Goal: Task Accomplishment & Management: Manage account settings

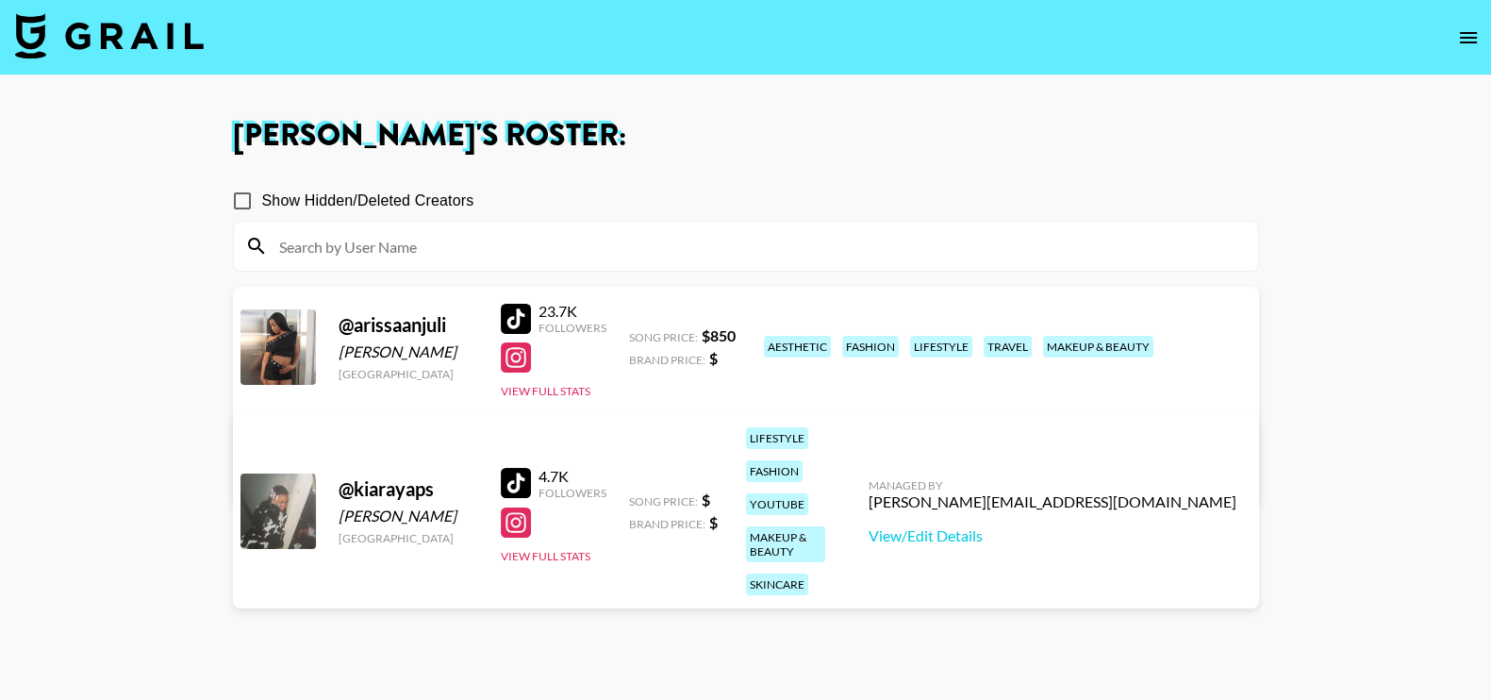
click at [72, 41] on img at bounding box center [109, 35] width 189 height 45
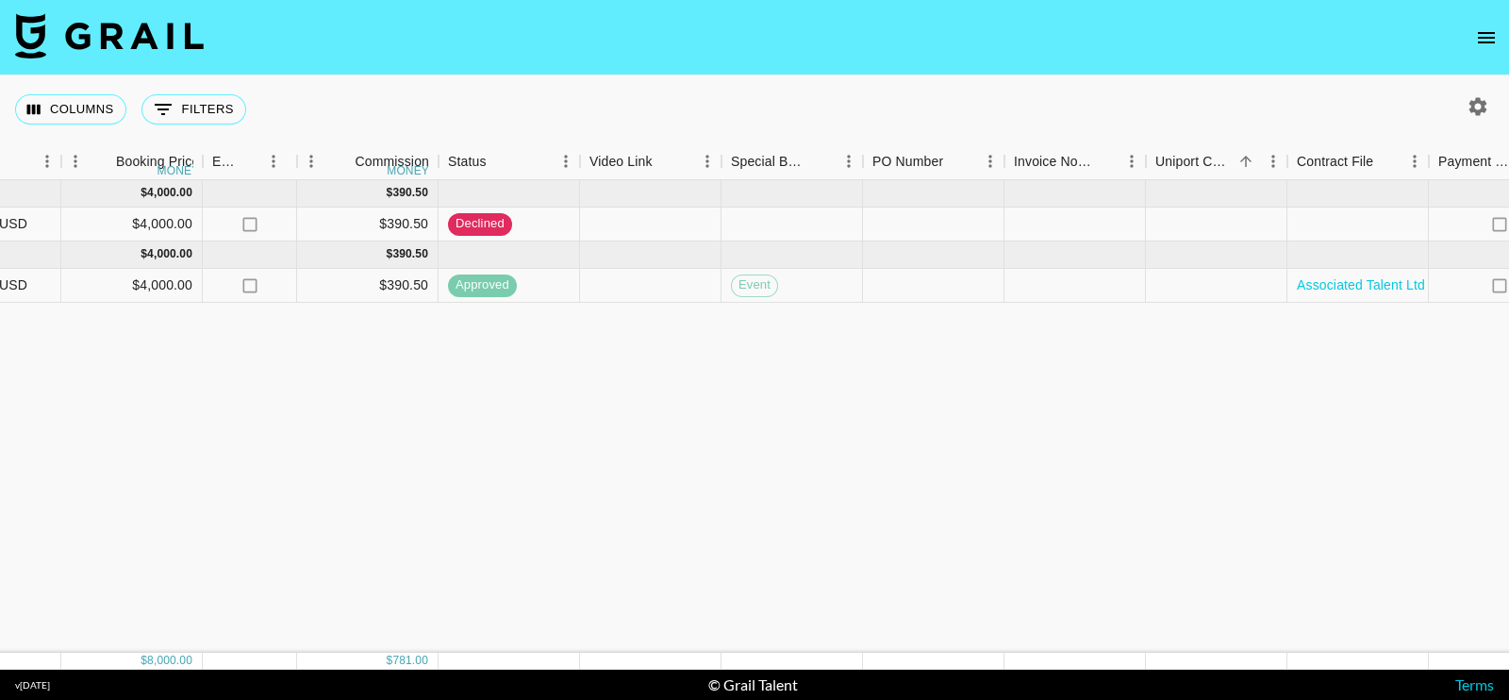
scroll to position [0, 1196]
click at [759, 291] on span "Event" at bounding box center [760, 285] width 45 height 18
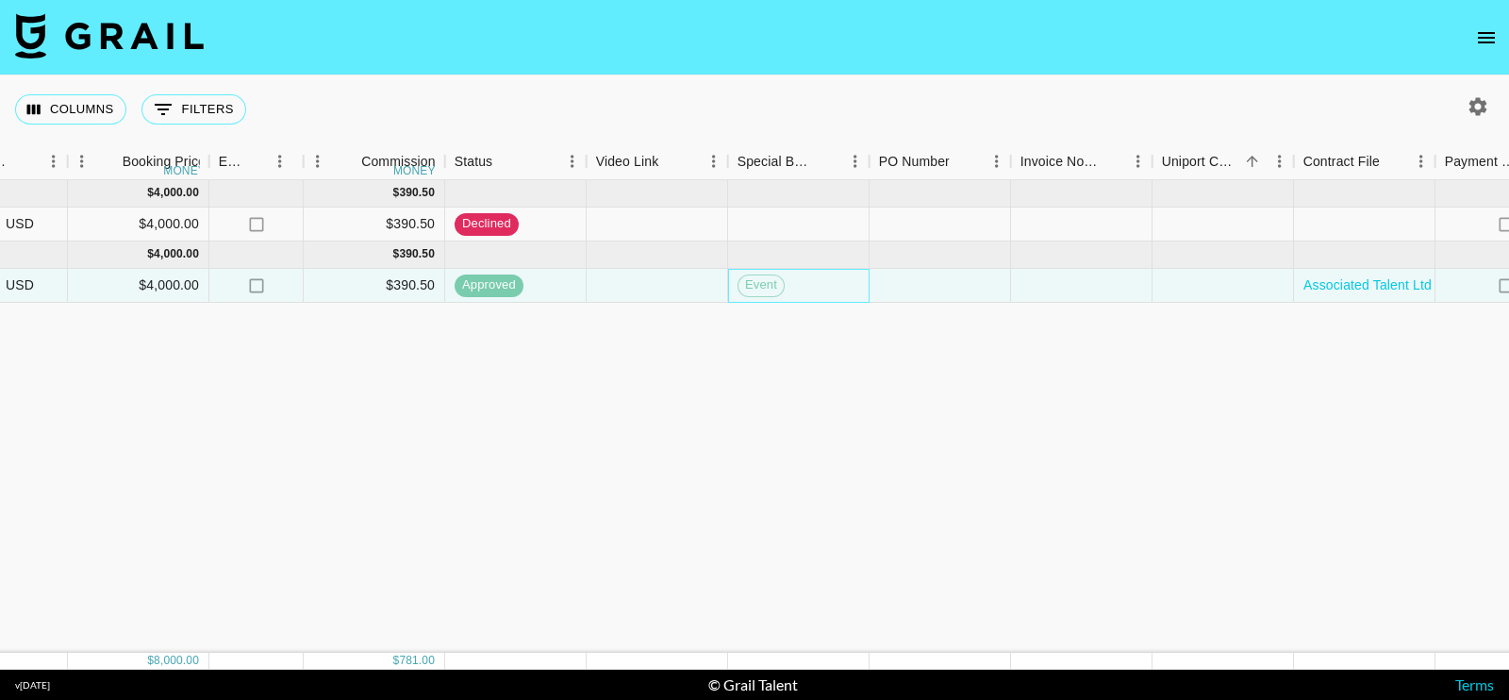
click at [756, 289] on span "Event" at bounding box center [760, 285] width 45 height 18
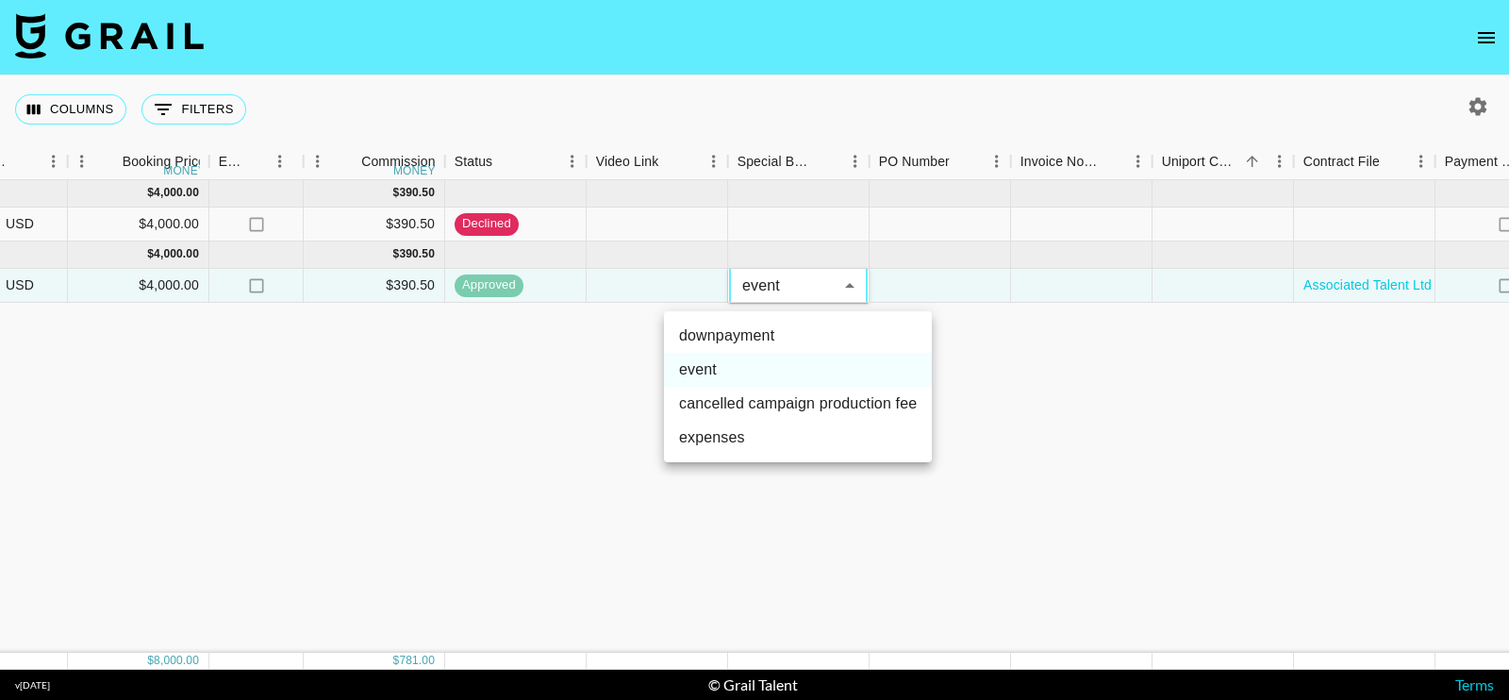
click at [1069, 445] on div at bounding box center [754, 350] width 1509 height 700
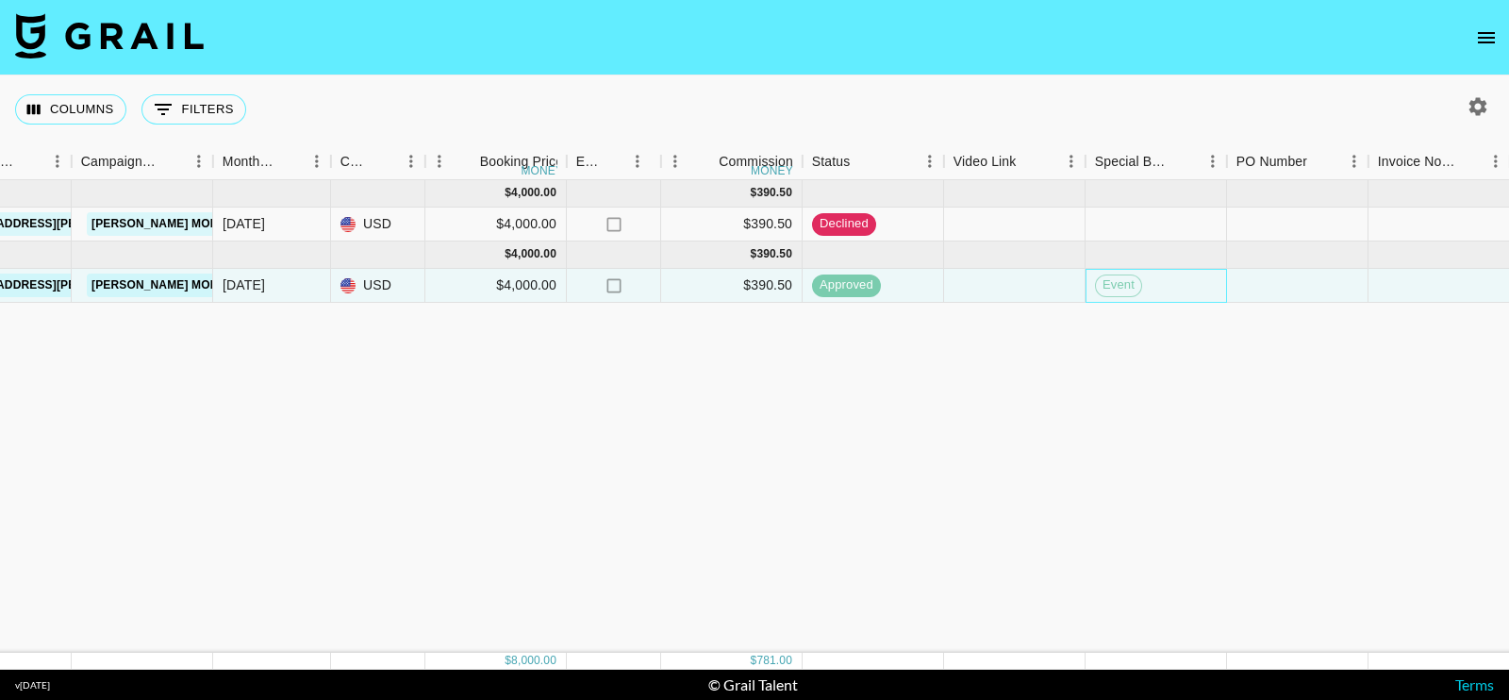
scroll to position [0, 834]
click at [616, 226] on icon "no" at bounding box center [618, 224] width 19 height 19
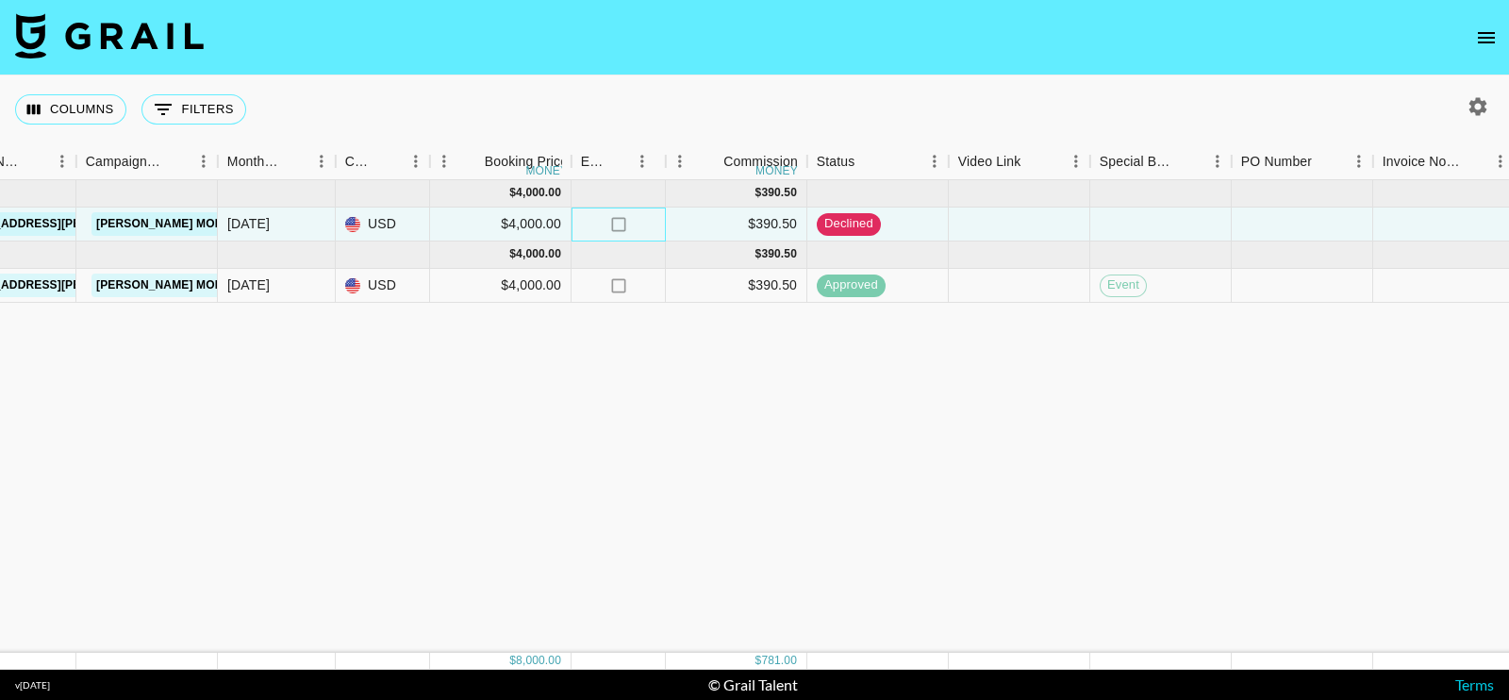
click at [618, 225] on icon "no" at bounding box center [618, 224] width 19 height 19
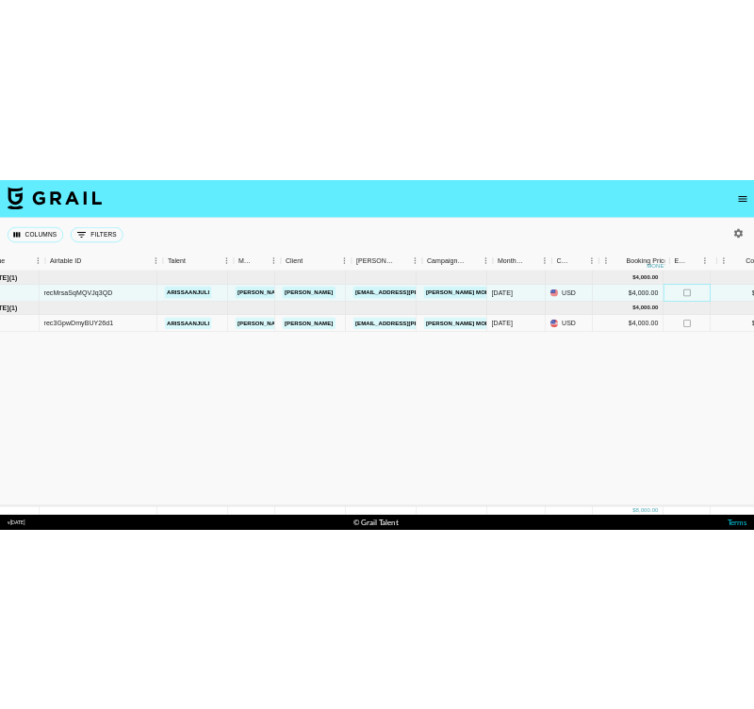
scroll to position [0, 0]
